Goal: Information Seeking & Learning: Learn about a topic

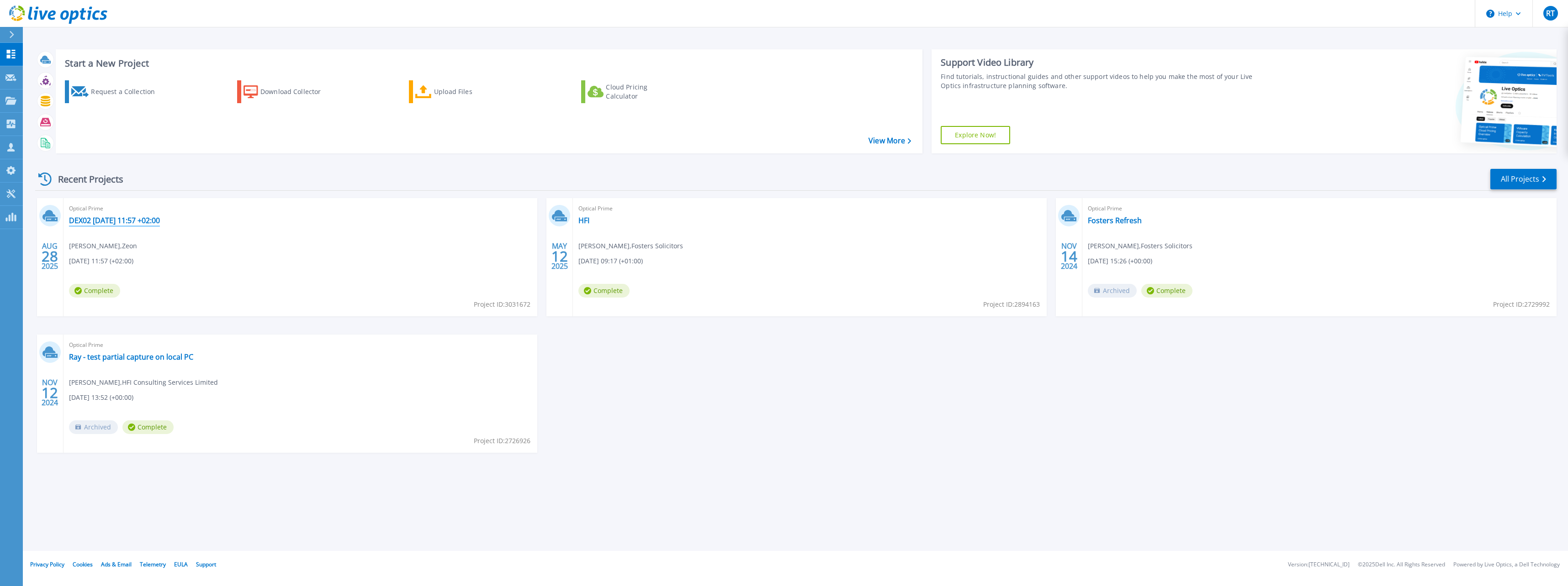
click at [148, 218] on link "DEX02 [DATE] 11:57 +02:00" at bounding box center [114, 220] width 91 height 9
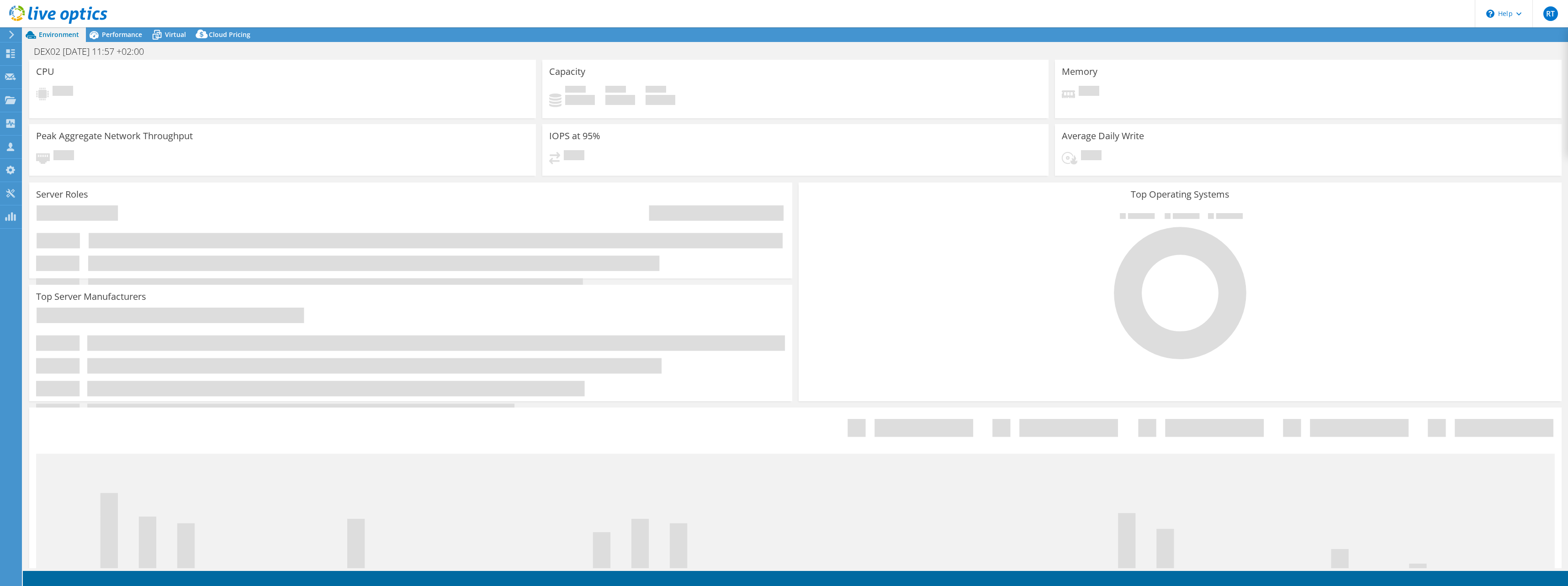
select select "USD"
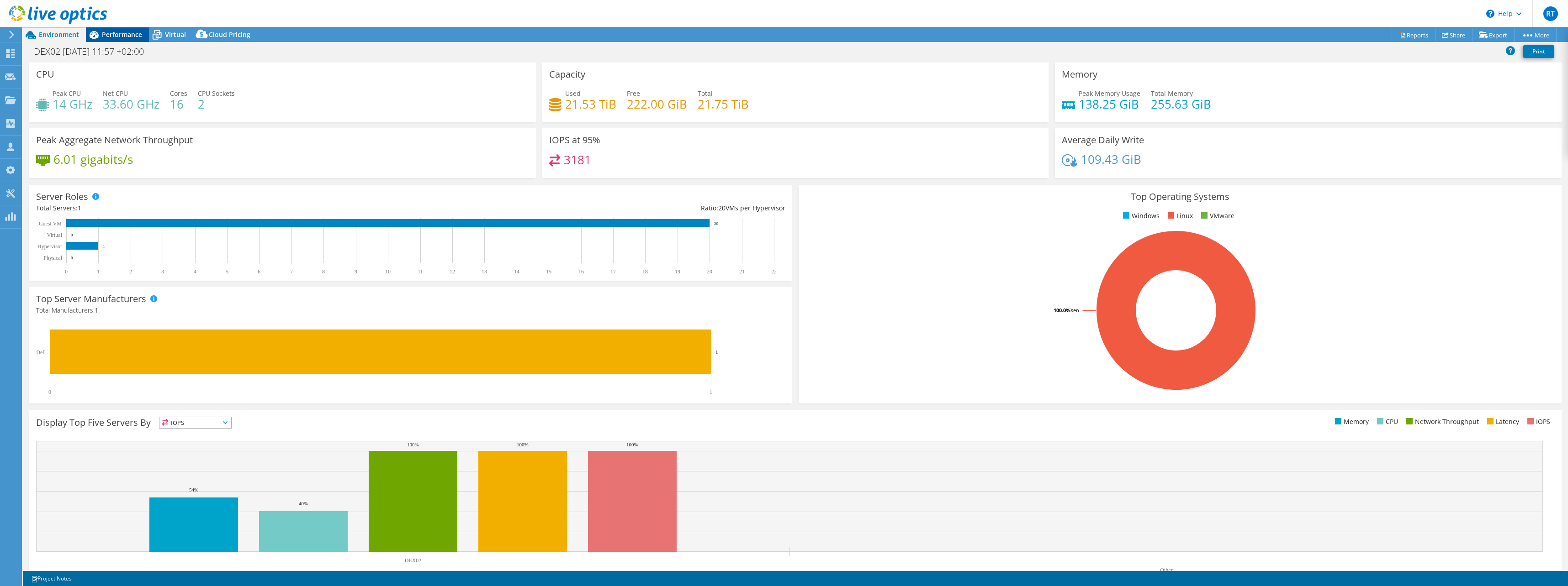
click at [134, 29] on div "Performance" at bounding box center [117, 35] width 63 height 15
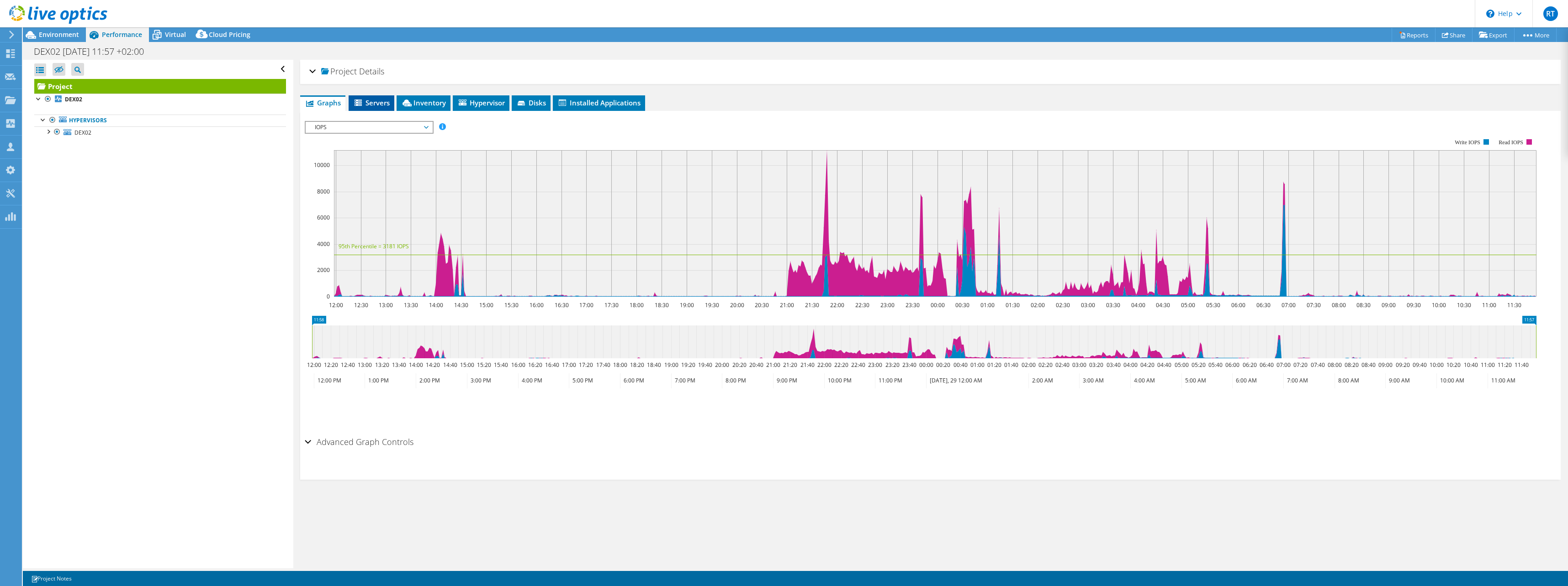
click at [363, 101] on icon at bounding box center [359, 104] width 9 height 8
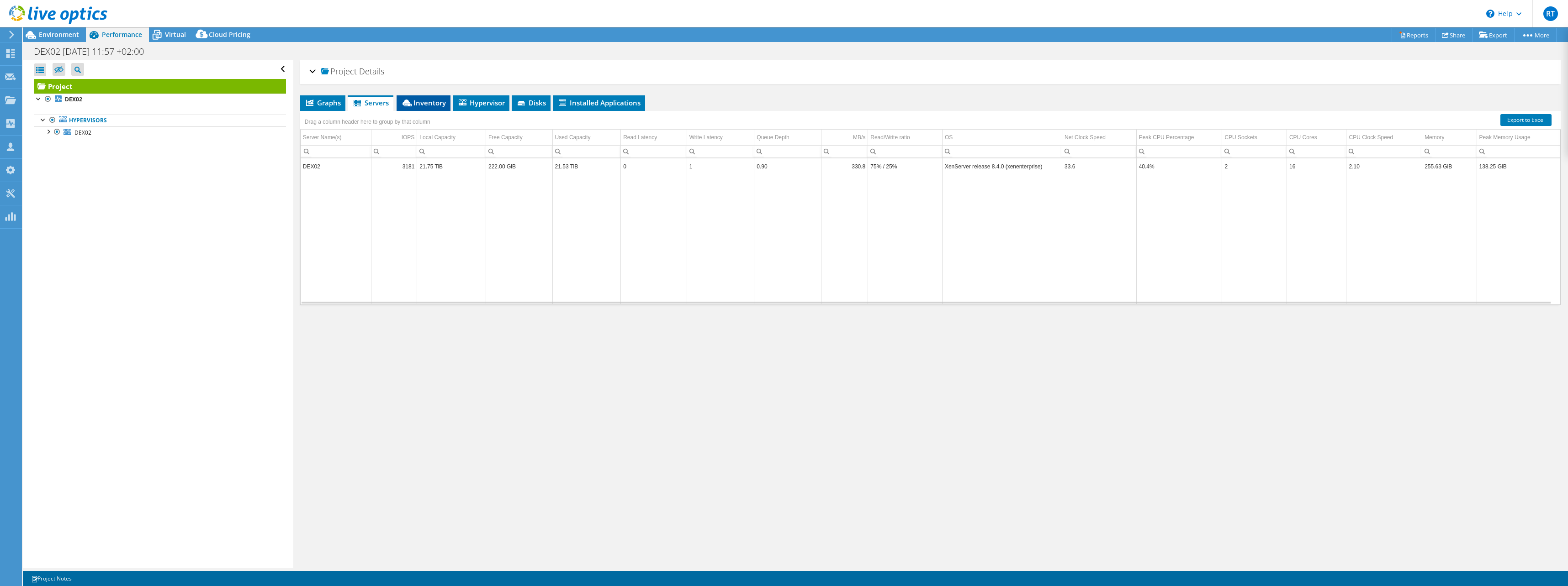
click at [434, 104] on span "Inventory" at bounding box center [423, 102] width 45 height 9
click at [487, 105] on span "Hypervisor" at bounding box center [481, 102] width 47 height 9
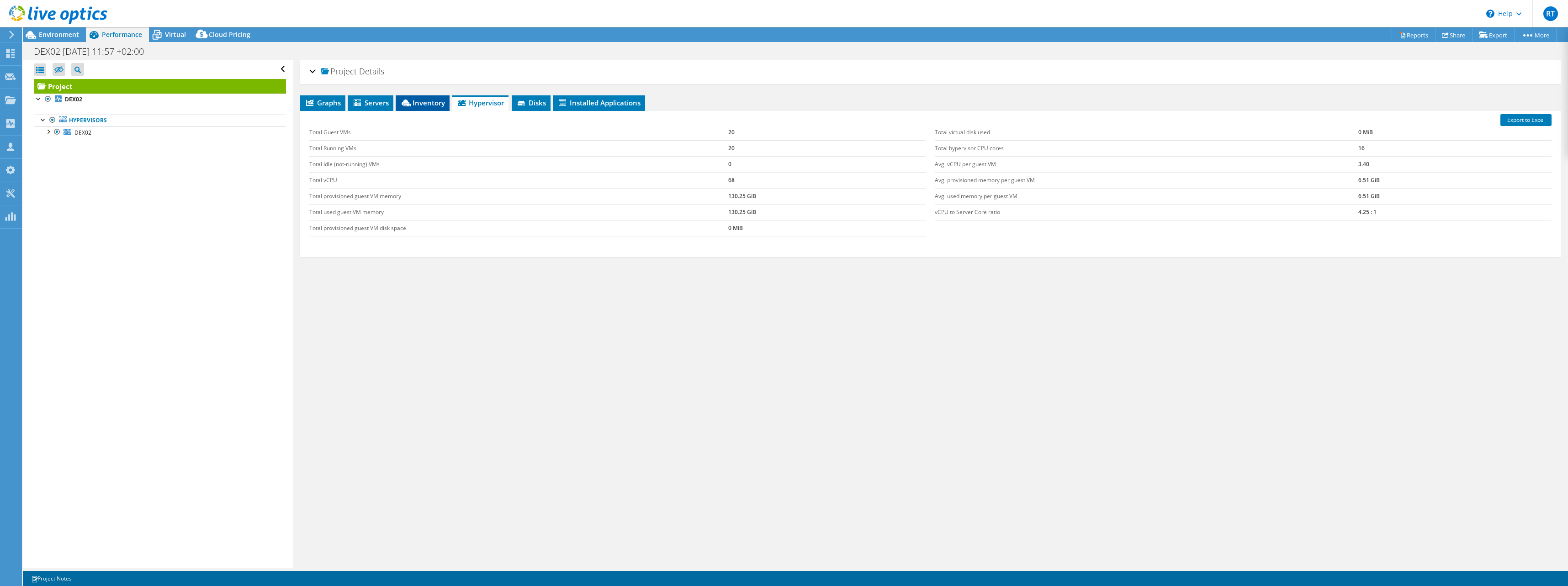
click at [419, 104] on span "Inventory" at bounding box center [422, 102] width 45 height 9
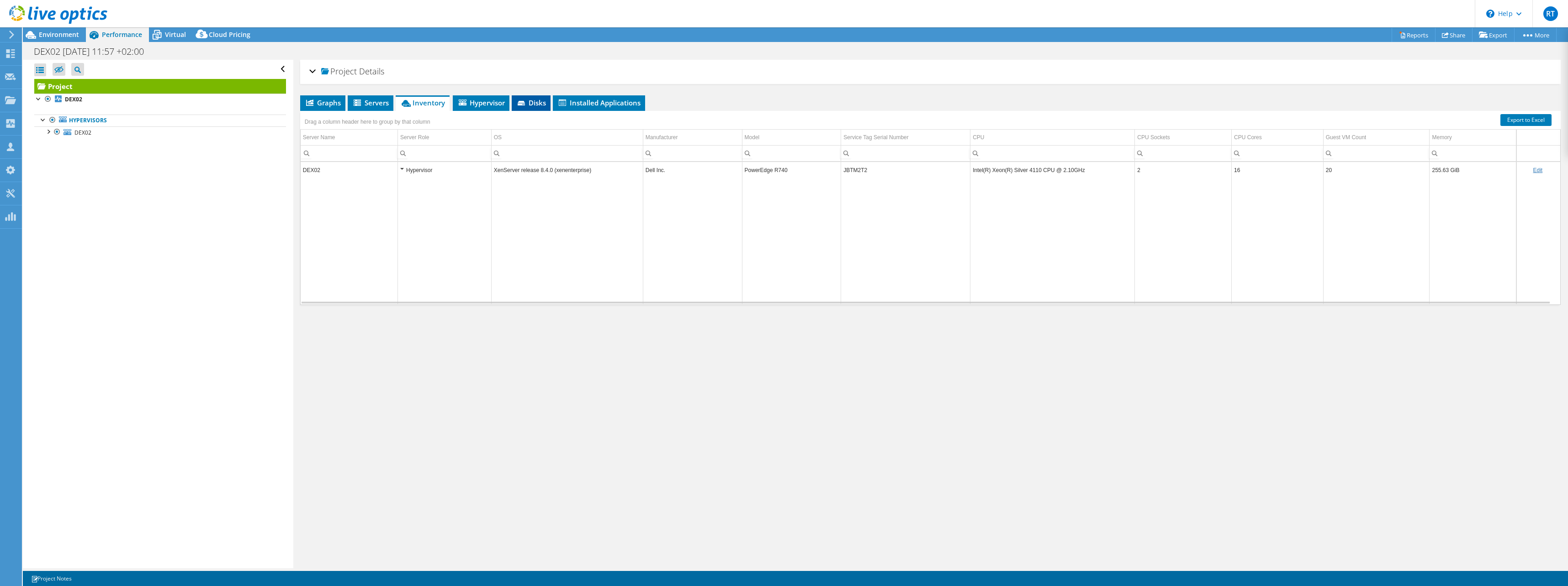
click at [531, 103] on span "Disks" at bounding box center [531, 102] width 29 height 9
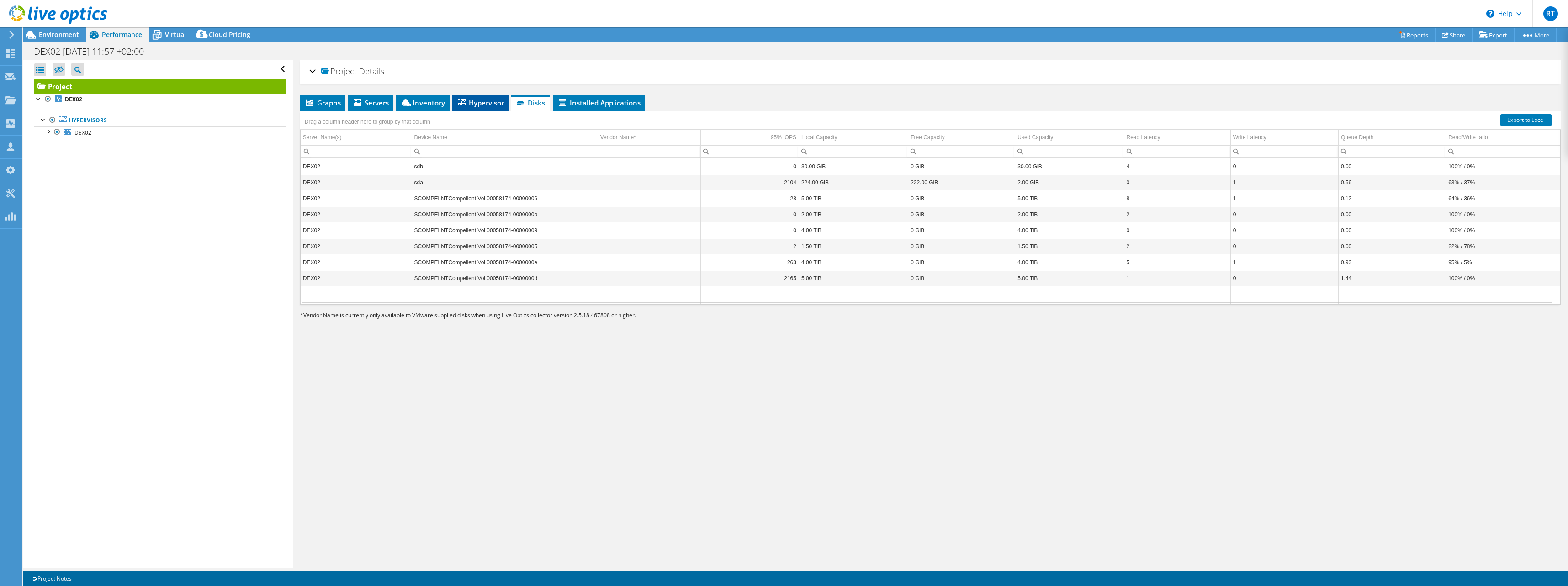
click at [501, 103] on span "Hypervisor" at bounding box center [480, 102] width 47 height 9
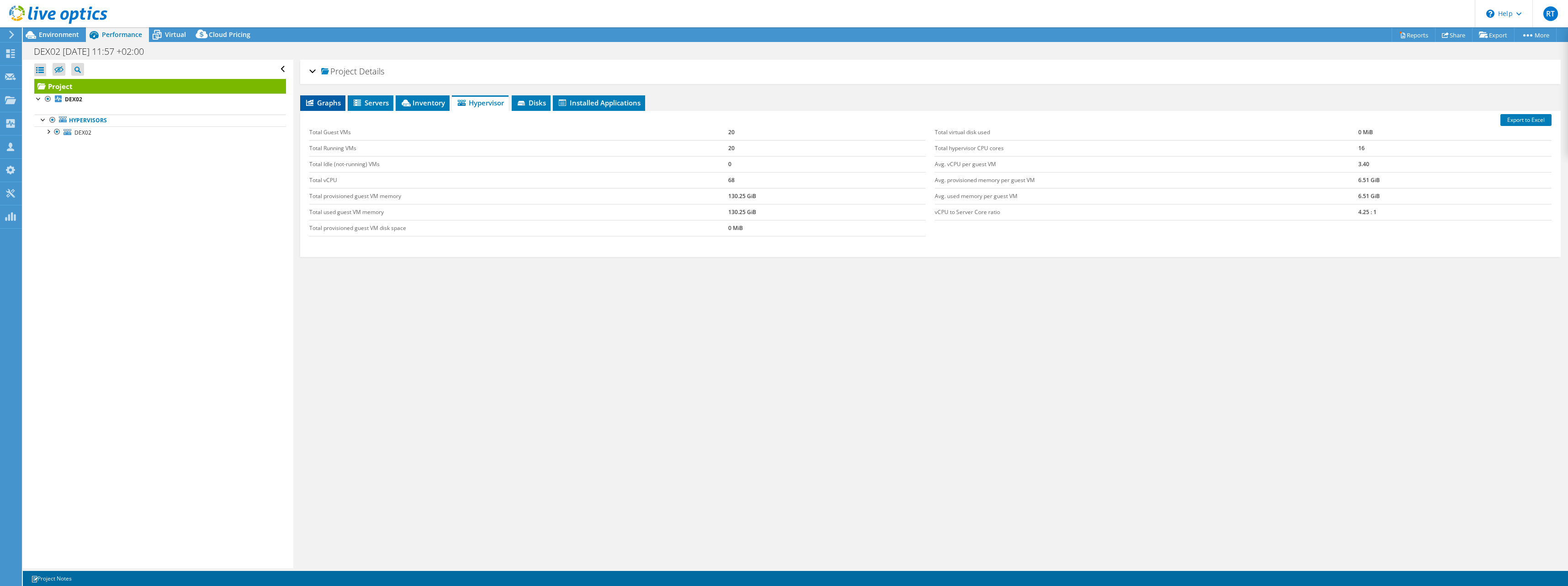
click at [331, 106] on span "Graphs" at bounding box center [323, 102] width 36 height 9
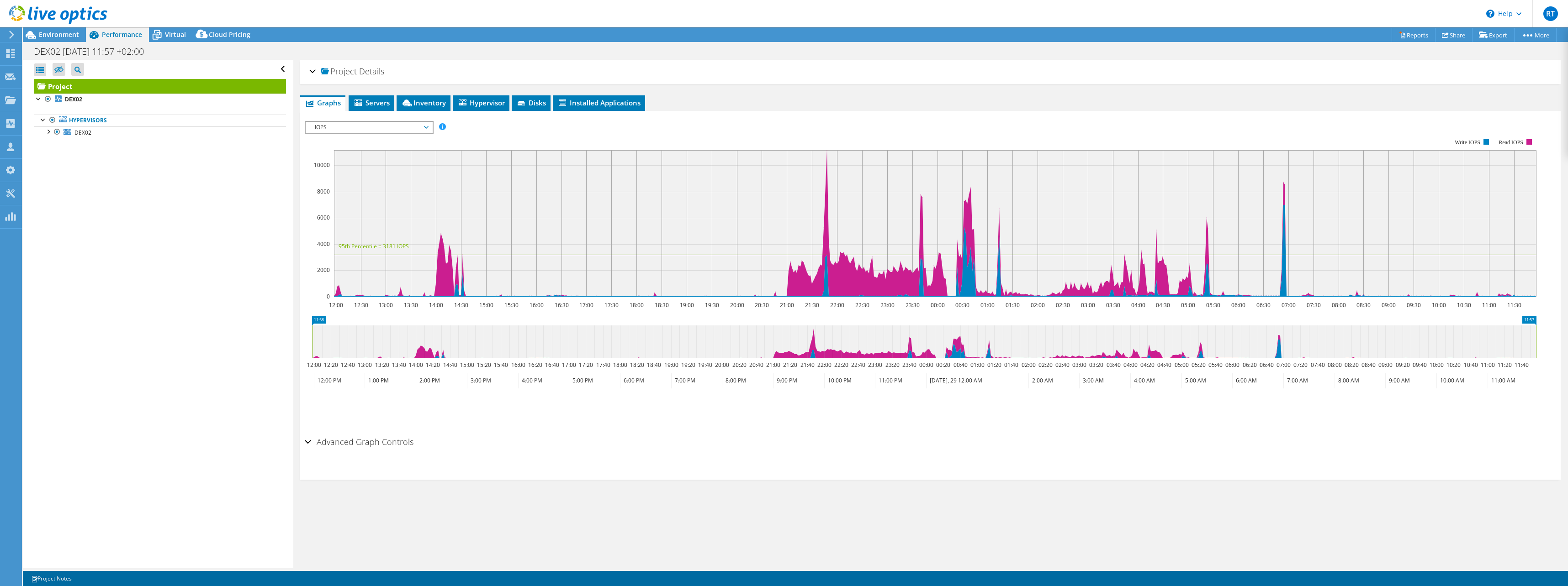
click at [386, 127] on span "IOPS" at bounding box center [369, 127] width 118 height 11
click at [365, 238] on li "All" at bounding box center [368, 237] width 127 height 11
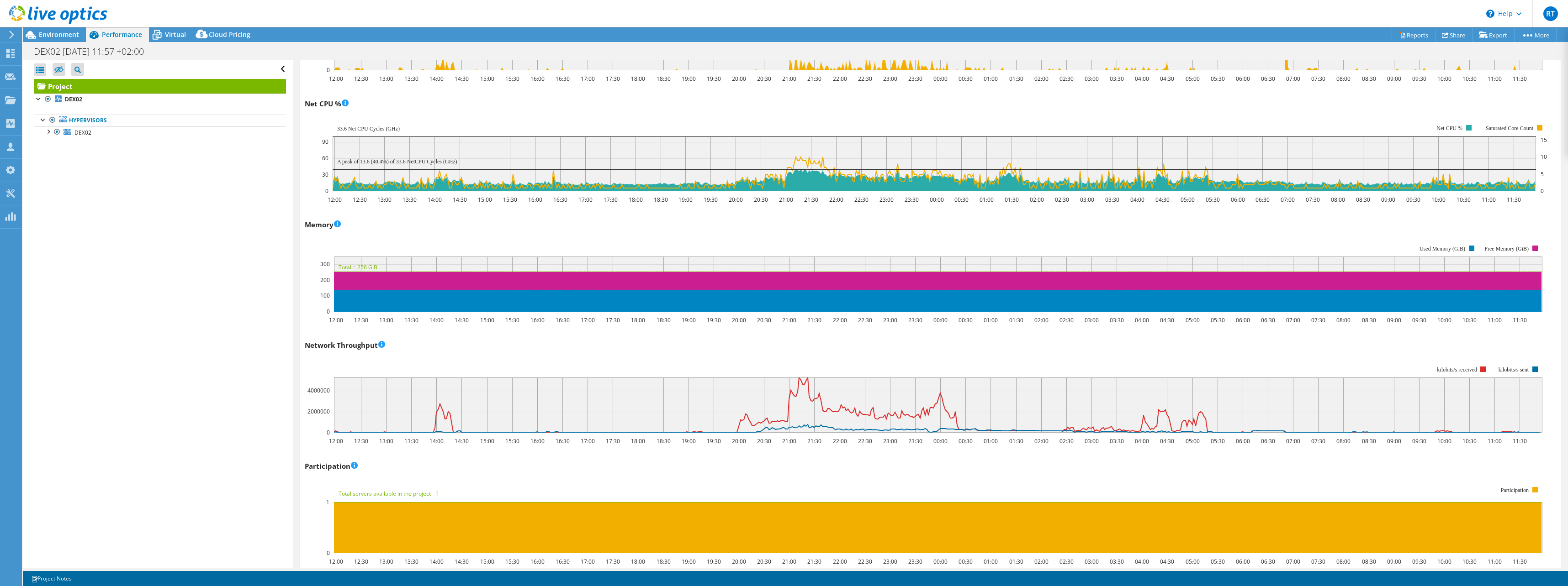
scroll to position [639, 0]
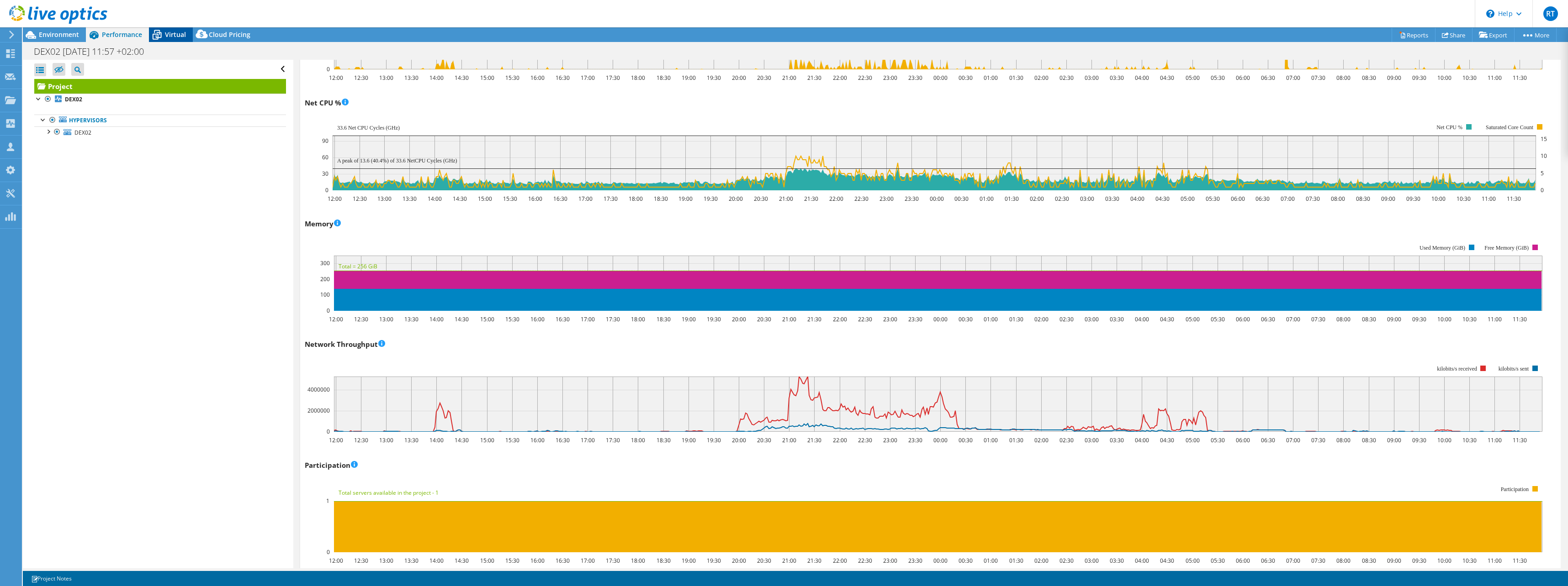
click at [172, 36] on span "Virtual" at bounding box center [176, 34] width 21 height 9
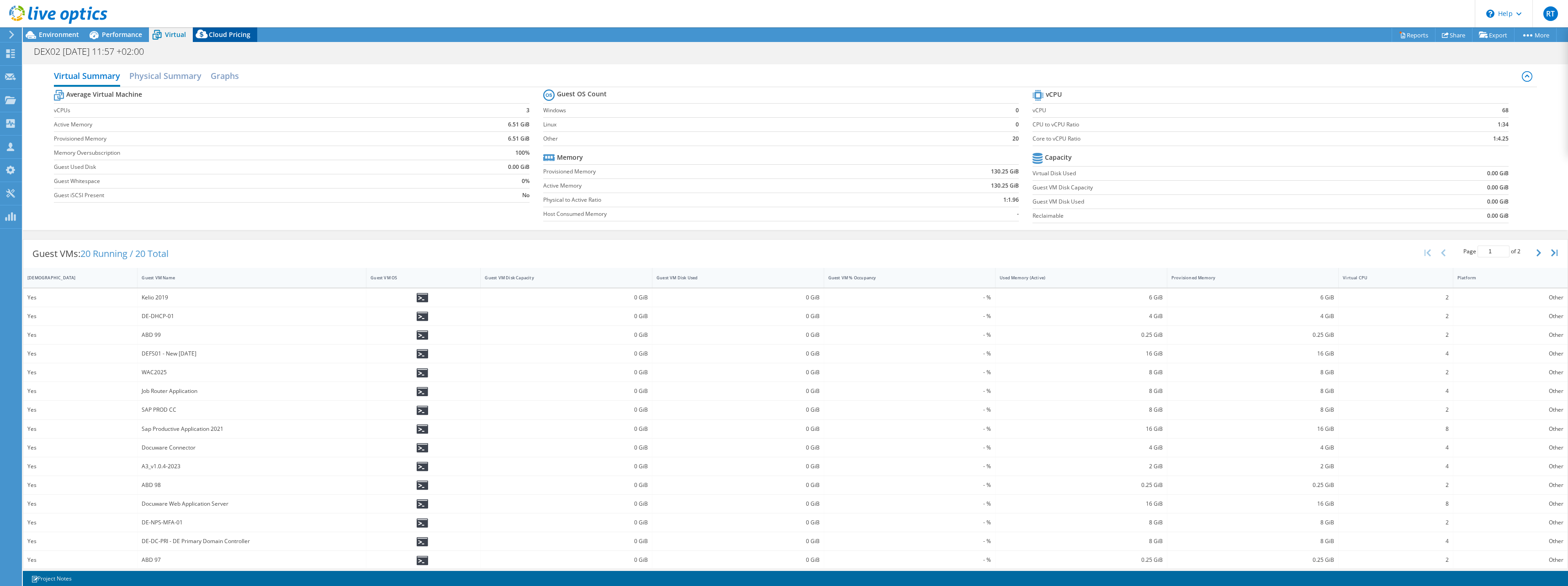
click at [202, 33] on icon at bounding box center [201, 33] width 12 height 9
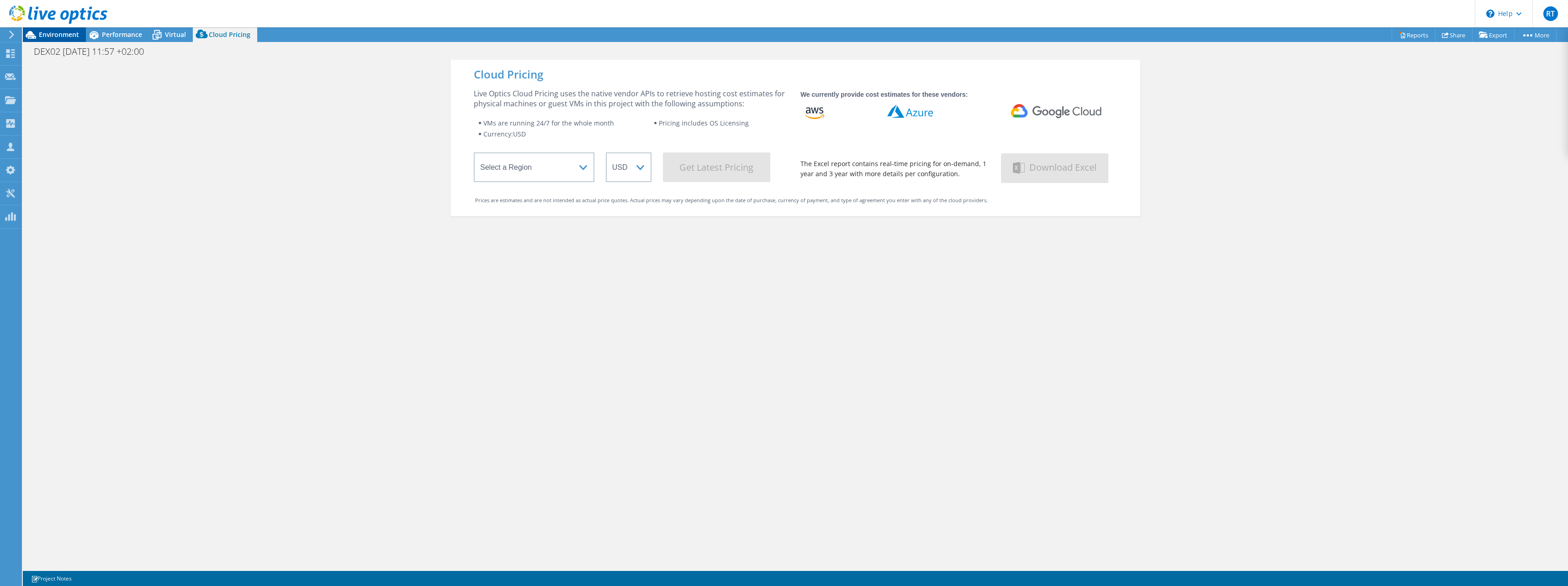
click at [57, 35] on span "Environment" at bounding box center [59, 34] width 40 height 9
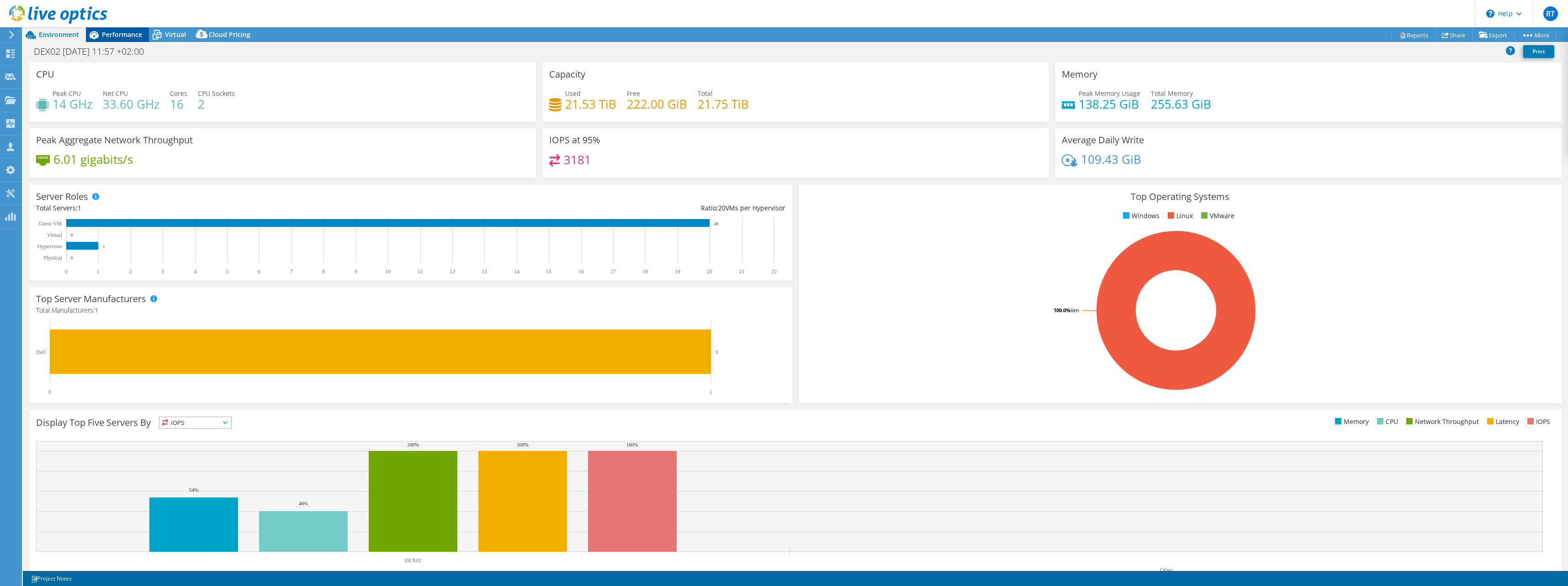
click at [114, 35] on span "Performance" at bounding box center [122, 34] width 40 height 9
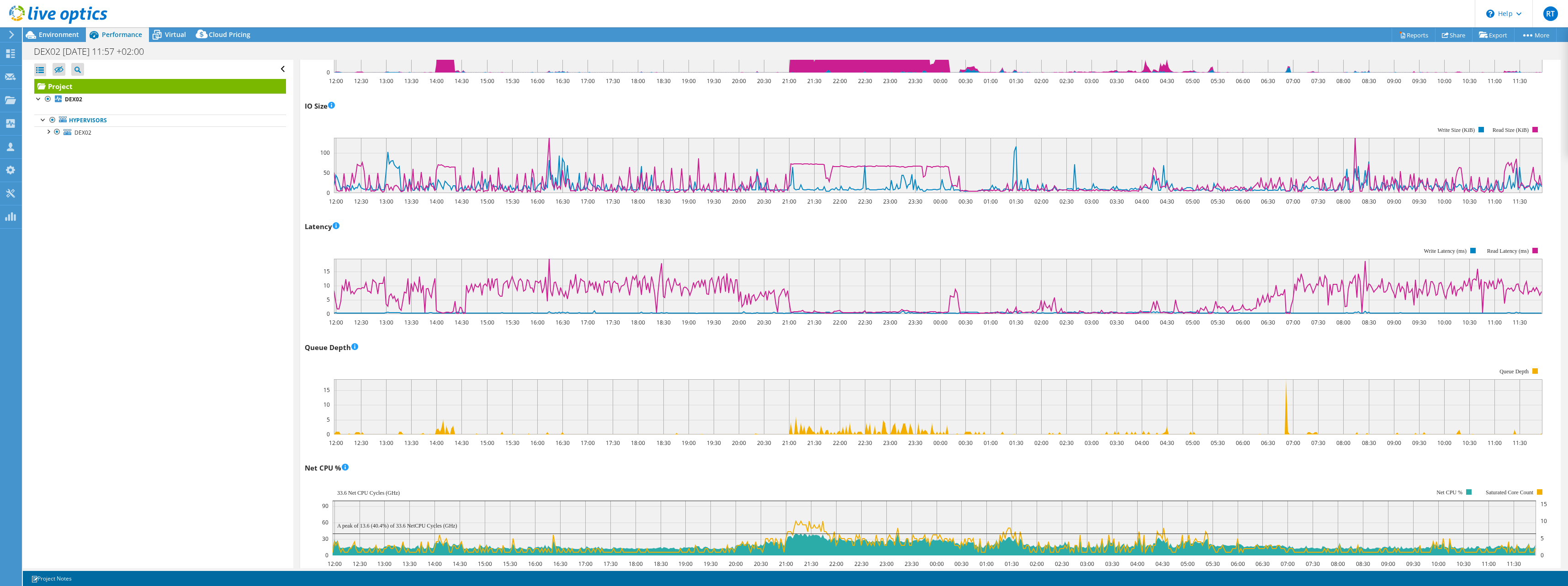
scroll to position [0, 0]
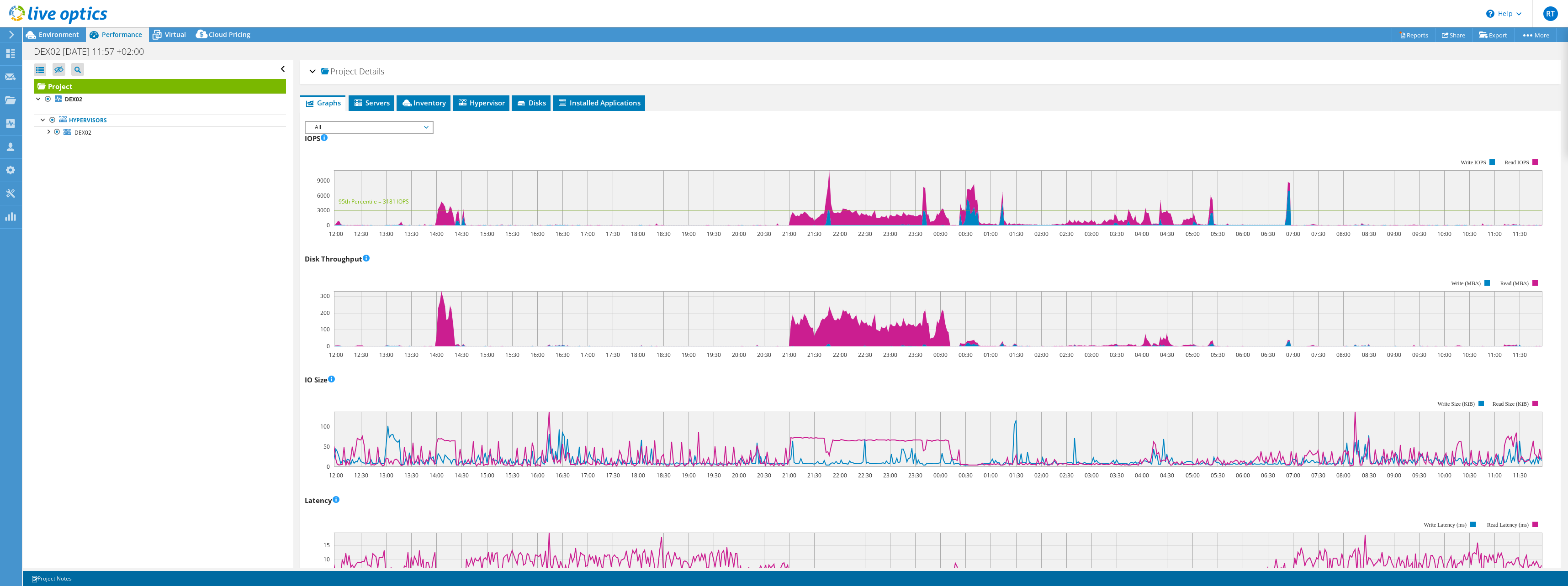
click at [435, 104] on span "Inventory" at bounding box center [423, 102] width 45 height 9
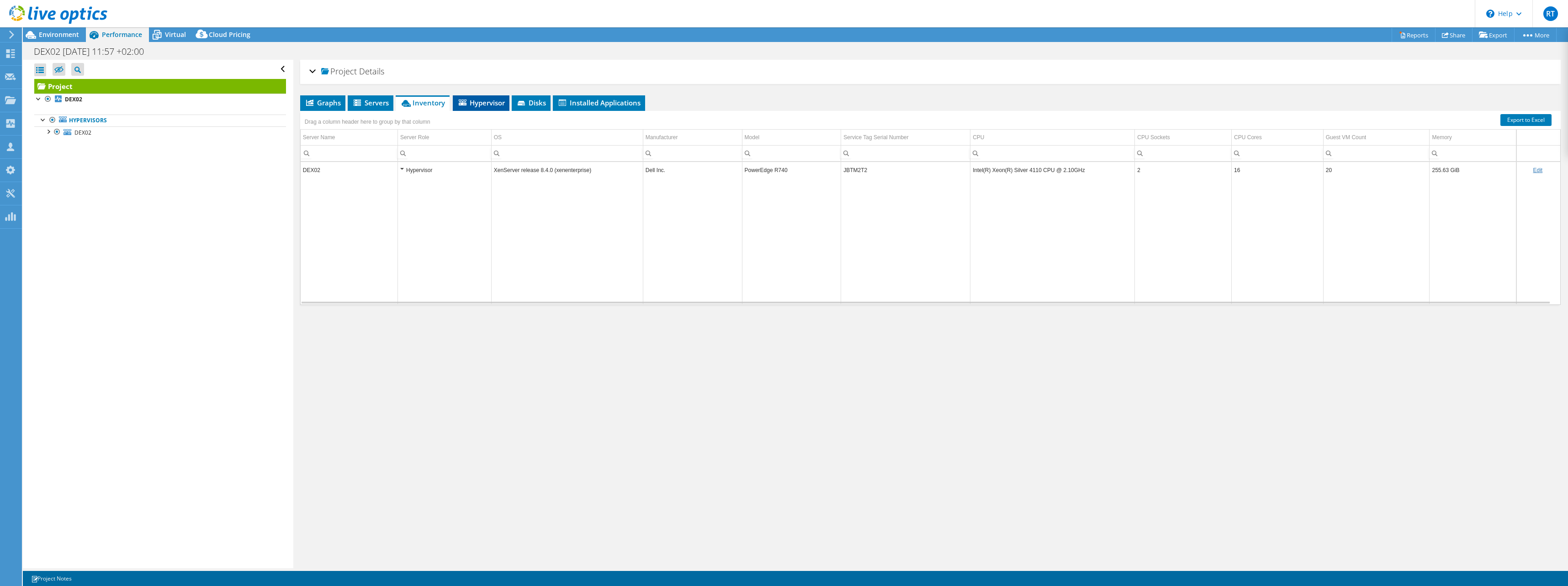
click at [493, 109] on li "Hypervisor" at bounding box center [480, 103] width 56 height 16
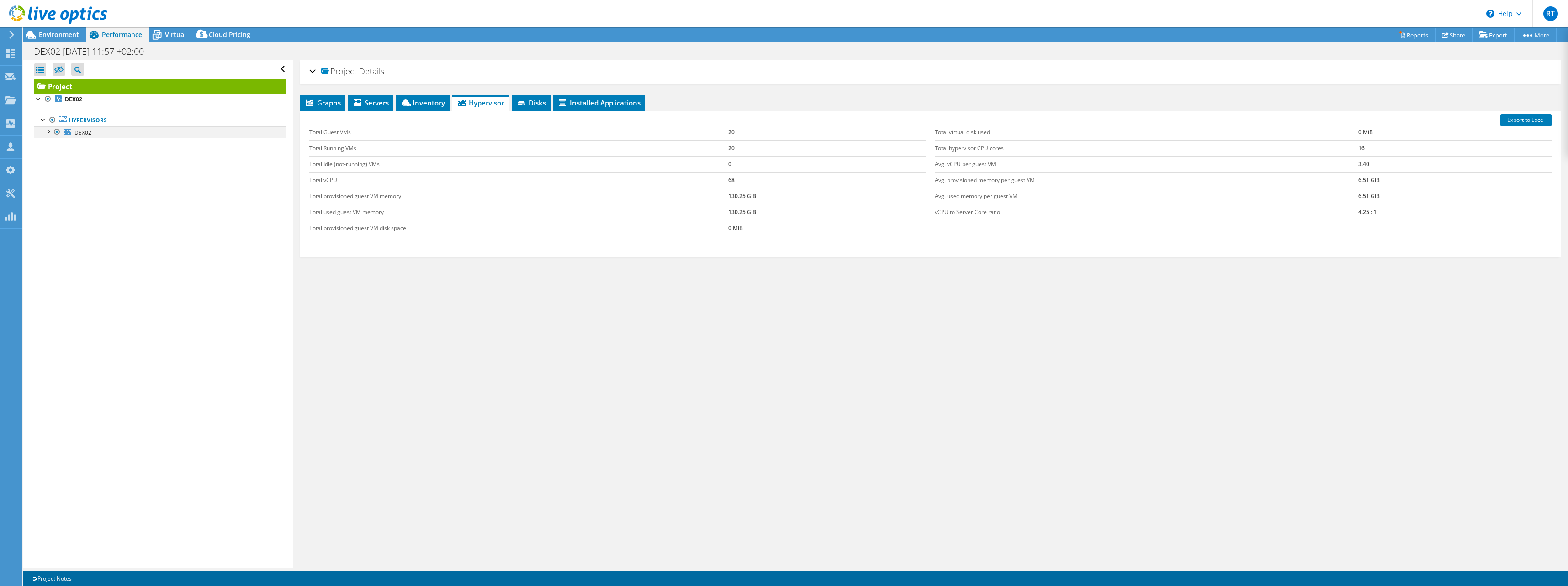
click at [47, 131] on div at bounding box center [47, 131] width 9 height 9
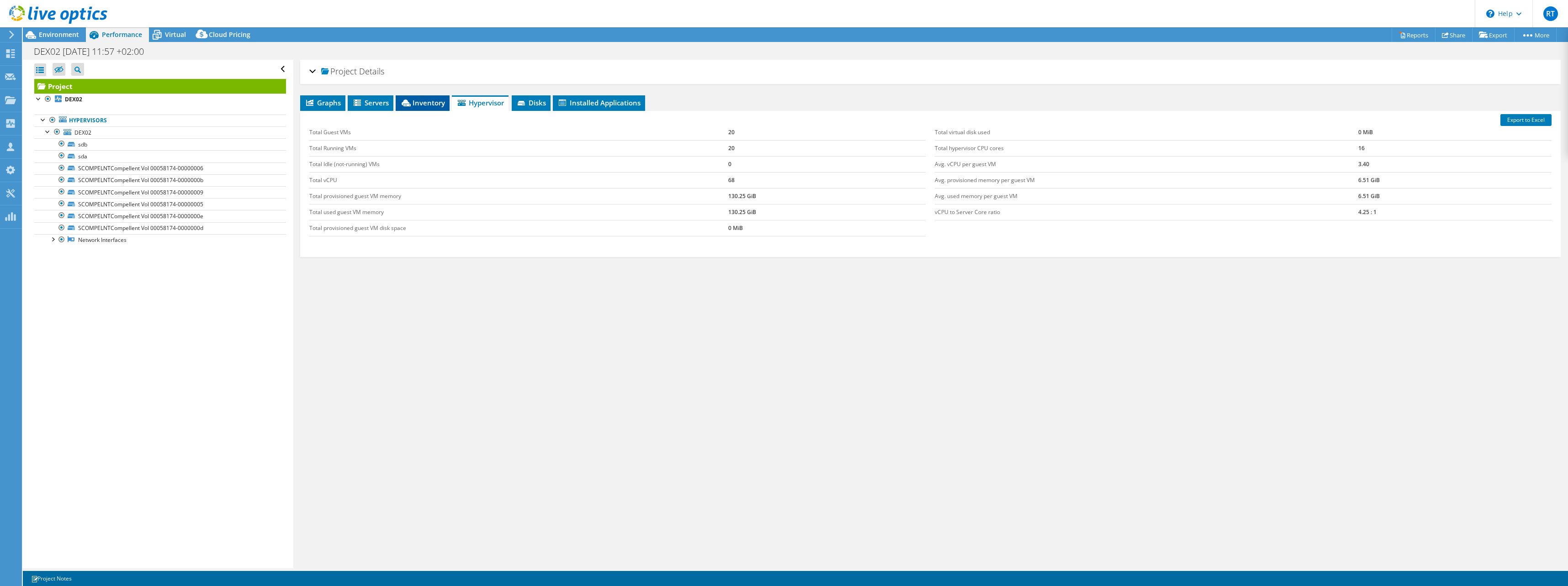
click at [416, 106] on span "Inventory" at bounding box center [422, 102] width 45 height 9
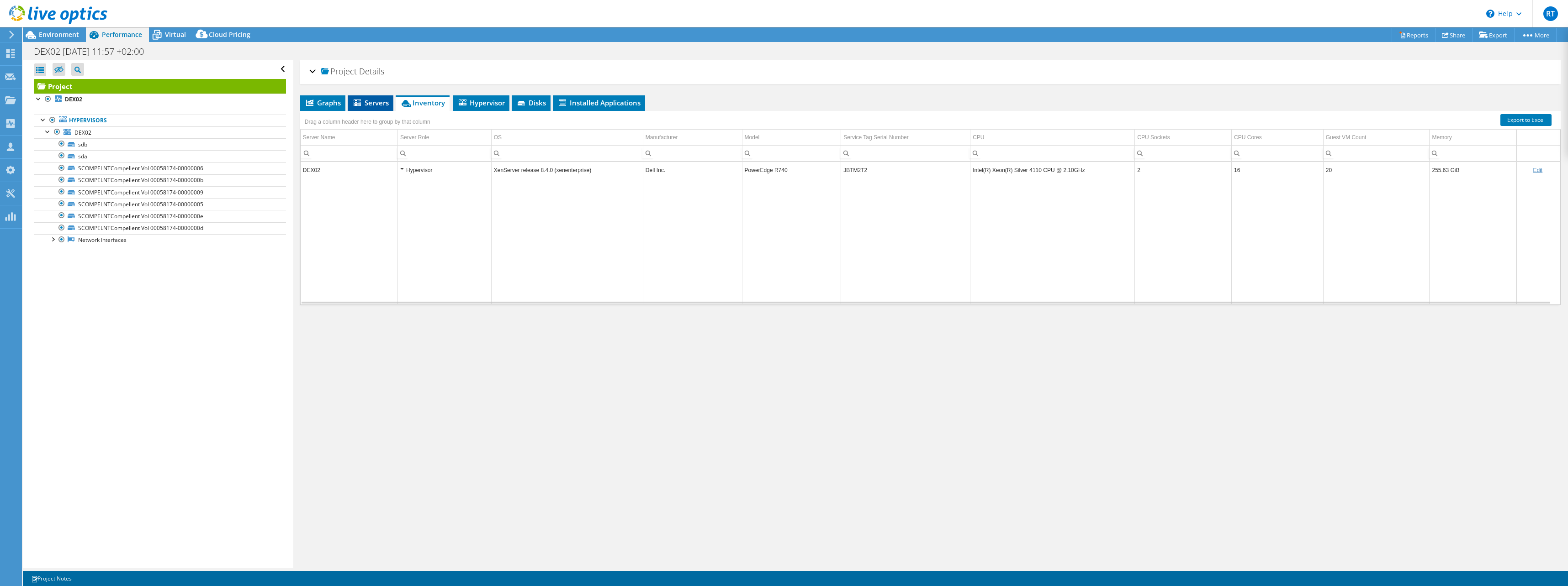
click at [372, 102] on span "Servers" at bounding box center [370, 102] width 37 height 9
click at [327, 104] on span "Graphs" at bounding box center [323, 102] width 36 height 9
